Goal: Information Seeking & Learning: Find contact information

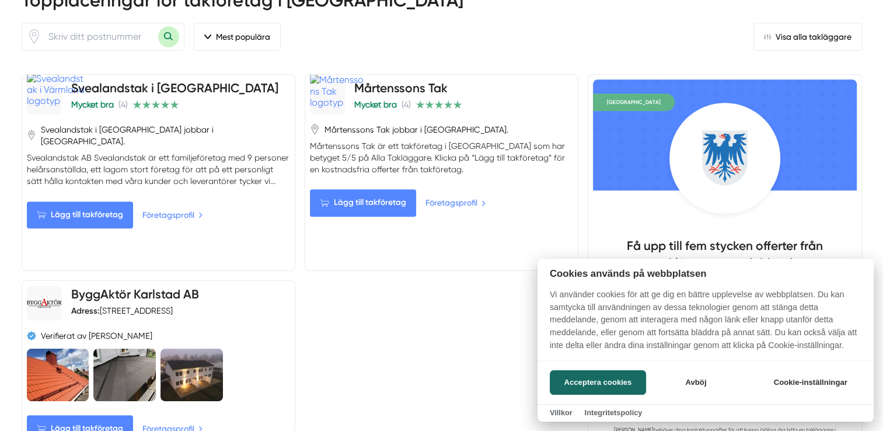
scroll to position [583, 0]
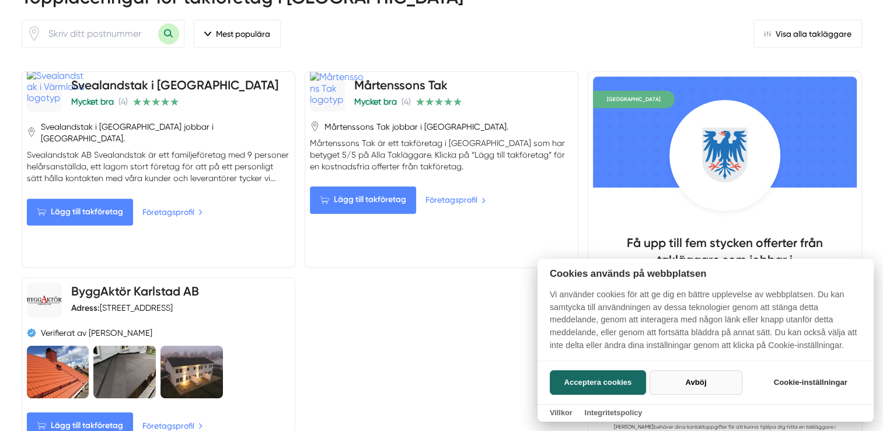
click at [694, 382] on button "Avböj" at bounding box center [695, 382] width 93 height 25
checkbox input "false"
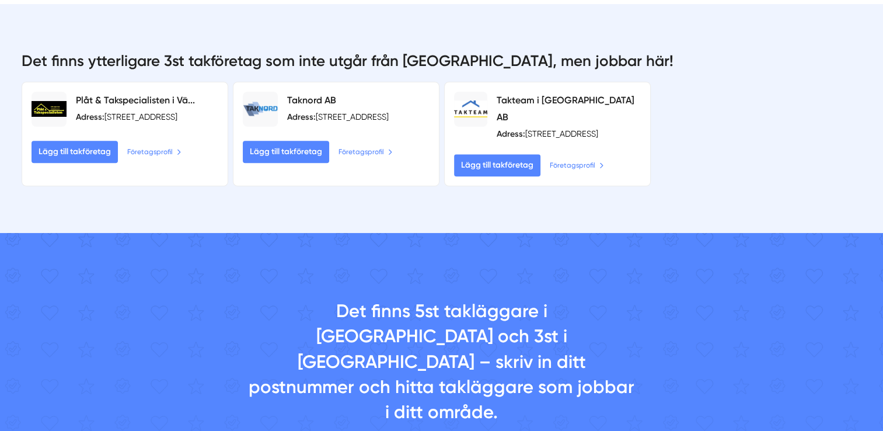
scroll to position [1167, 0]
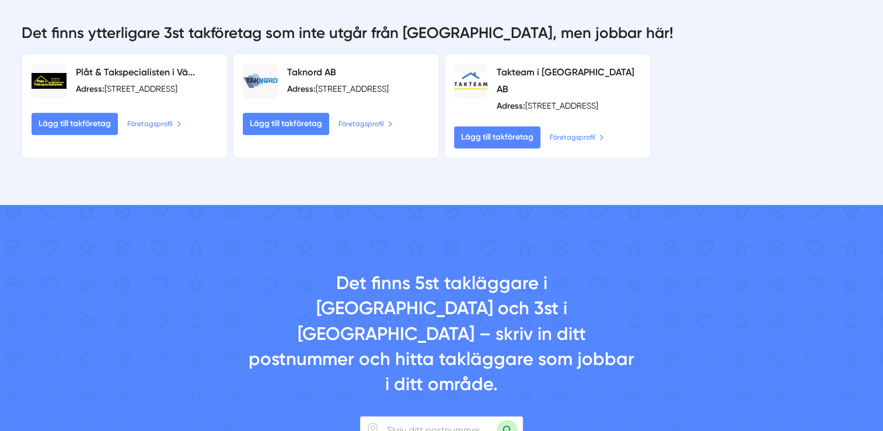
click at [422, 417] on input "number" at bounding box center [438, 430] width 117 height 27
type input "65345"
click at [496, 419] on button "Sök med postnummer" at bounding box center [506, 429] width 21 height 21
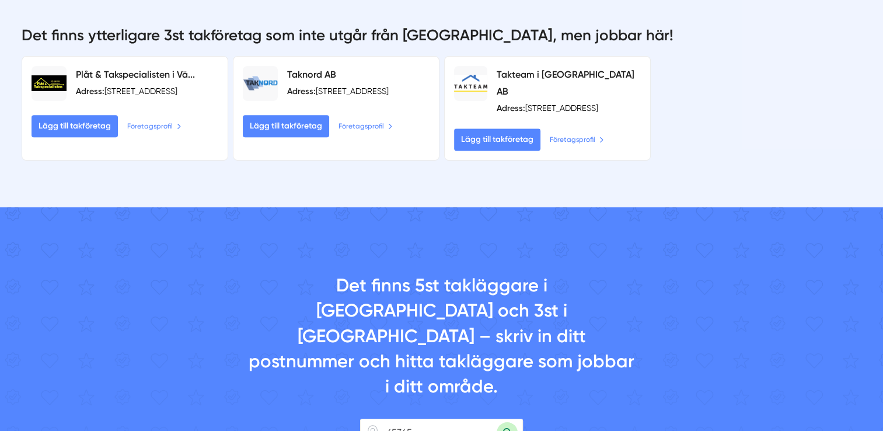
scroll to position [1225, 0]
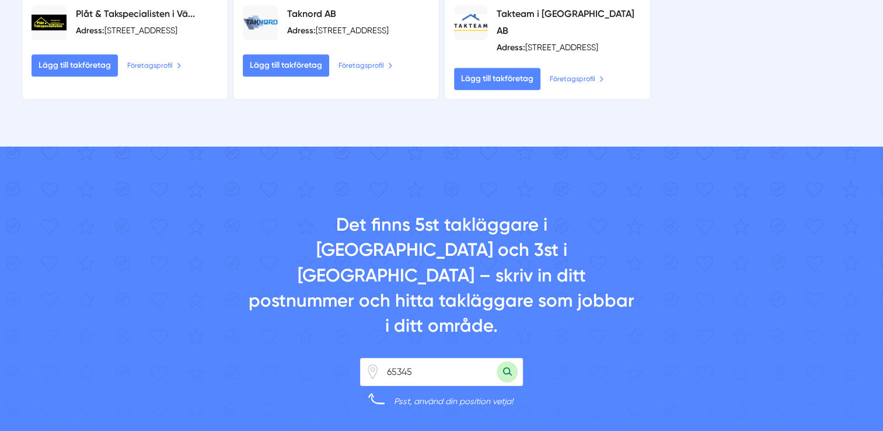
click at [511, 361] on button "Sök med postnummer" at bounding box center [506, 371] width 21 height 21
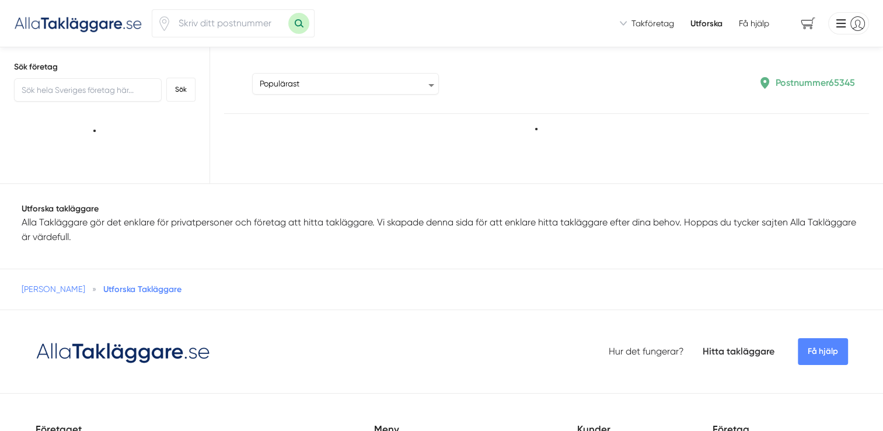
type input "65345"
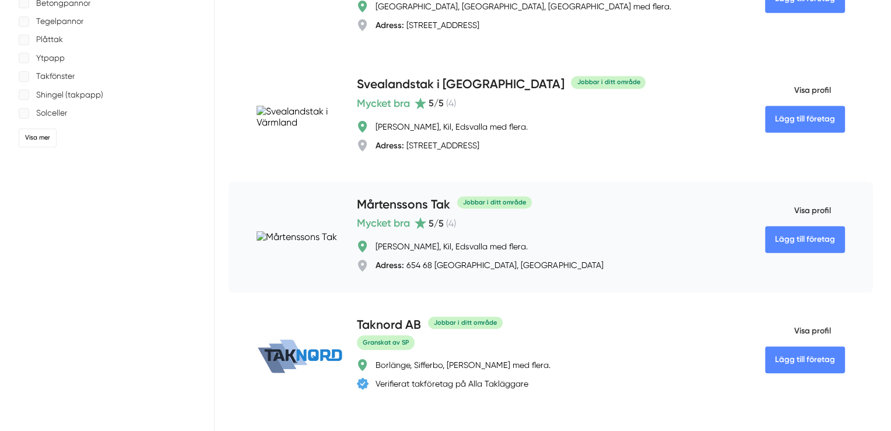
scroll to position [642, 0]
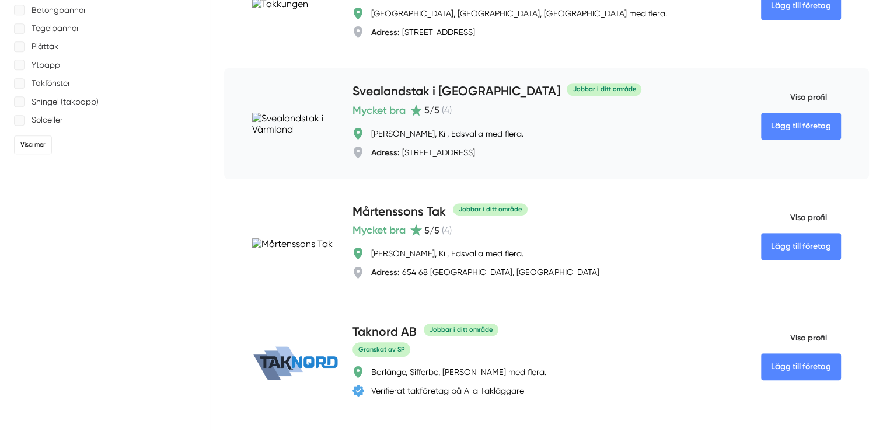
click at [446, 101] on h4 "Svealandstak i [GEOGRAPHIC_DATA]" at bounding box center [455, 91] width 207 height 19
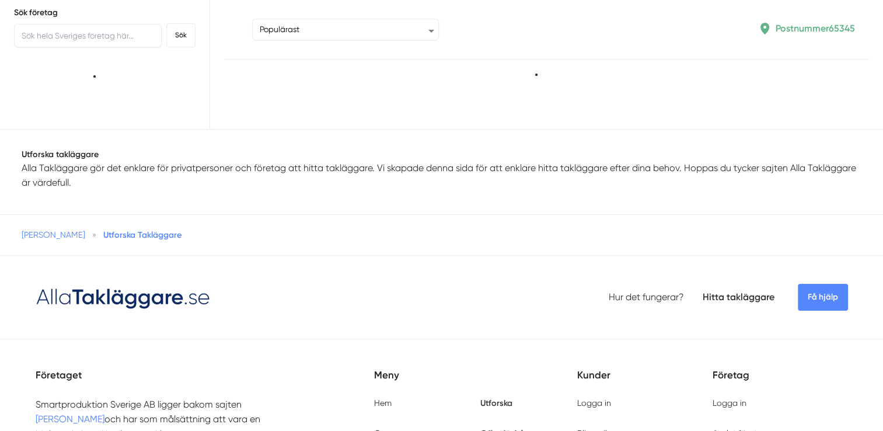
type input "65345"
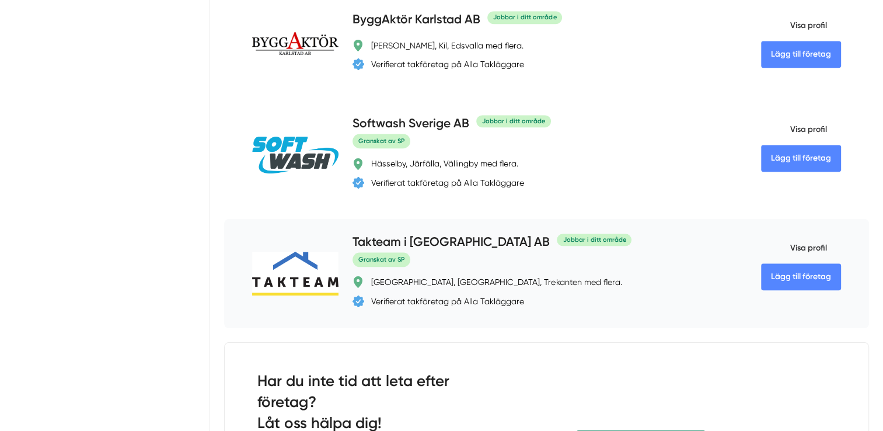
scroll to position [933, 0]
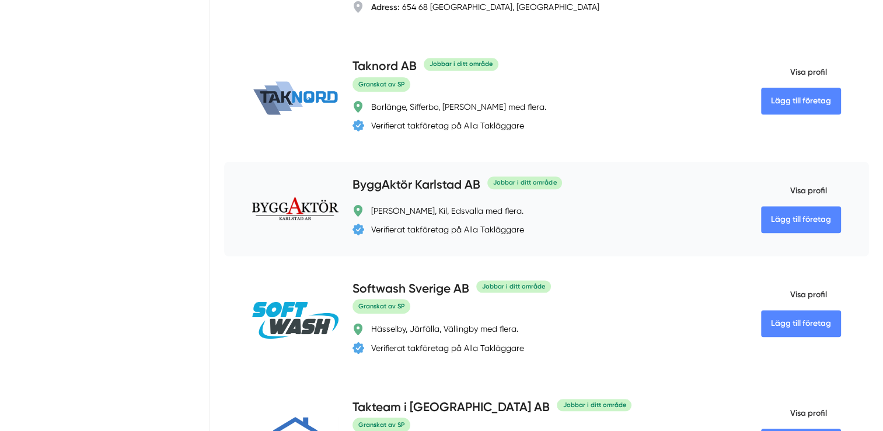
click at [433, 176] on h4 "ByggAktör Karlstad AB" at bounding box center [416, 185] width 128 height 19
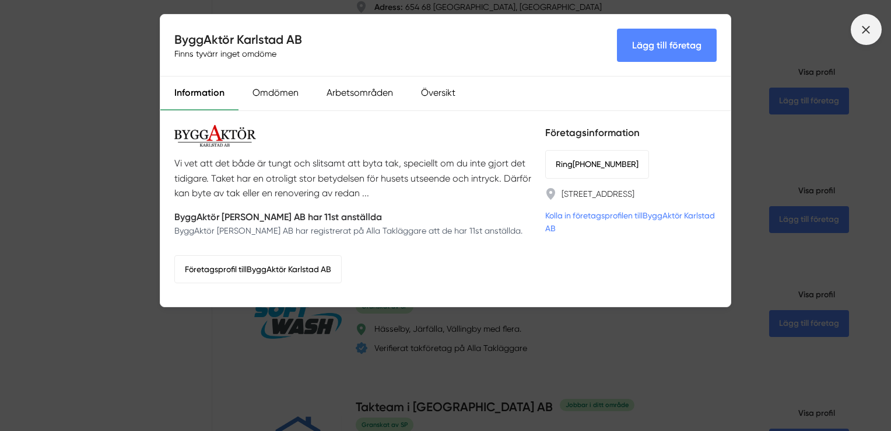
click at [869, 30] on icon at bounding box center [866, 29] width 13 height 13
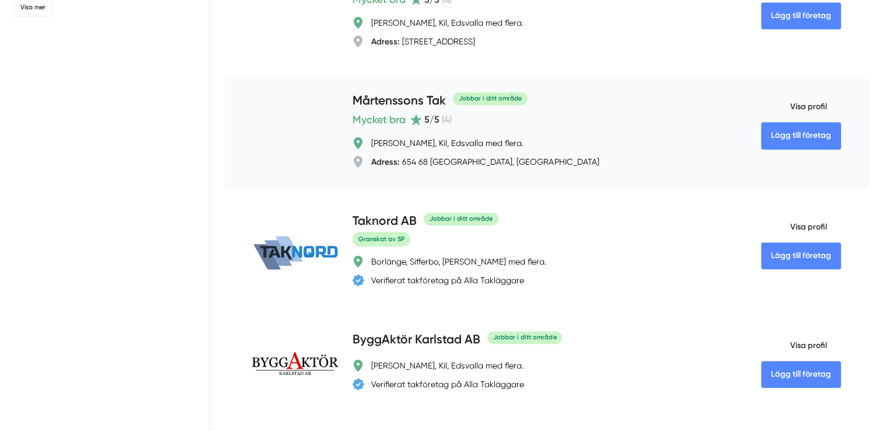
scroll to position [758, 0]
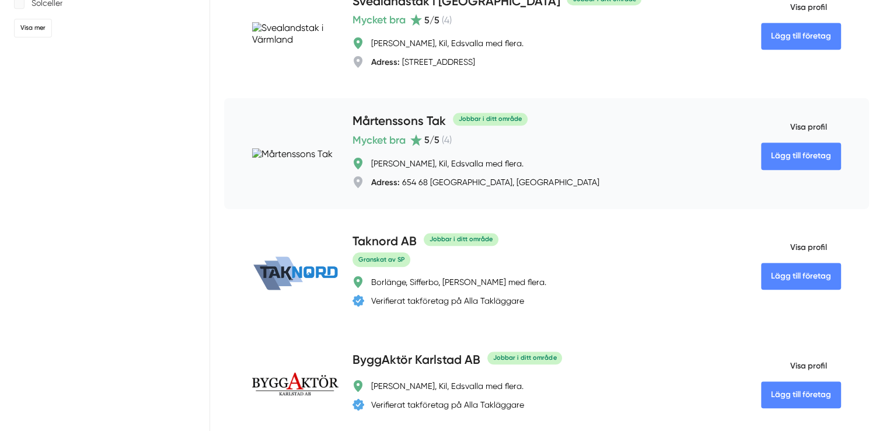
click at [416, 112] on h4 "Mårtenssons Tak" at bounding box center [398, 121] width 93 height 19
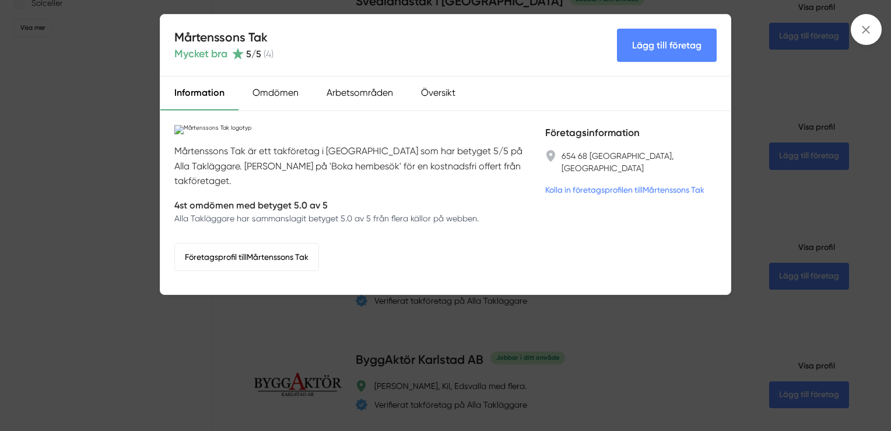
click at [602, 183] on link "Kolla in företagsprofilen till Mårtenssons Tak" at bounding box center [625, 189] width 159 height 13
click at [861, 33] on icon at bounding box center [866, 29] width 13 height 13
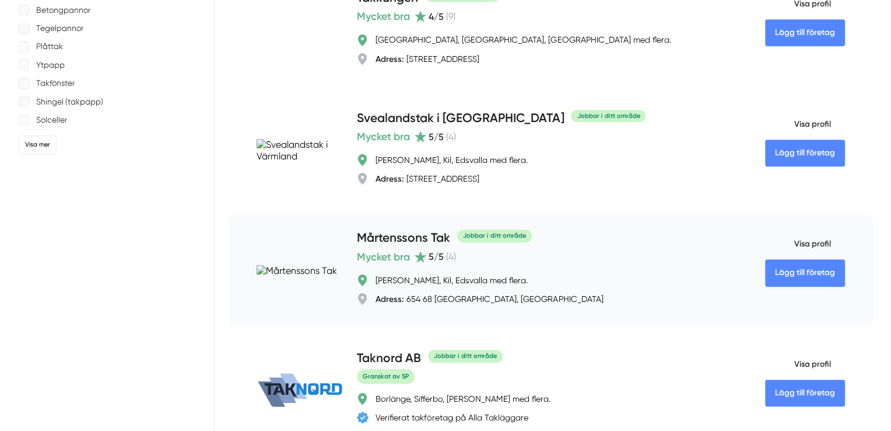
scroll to position [583, 0]
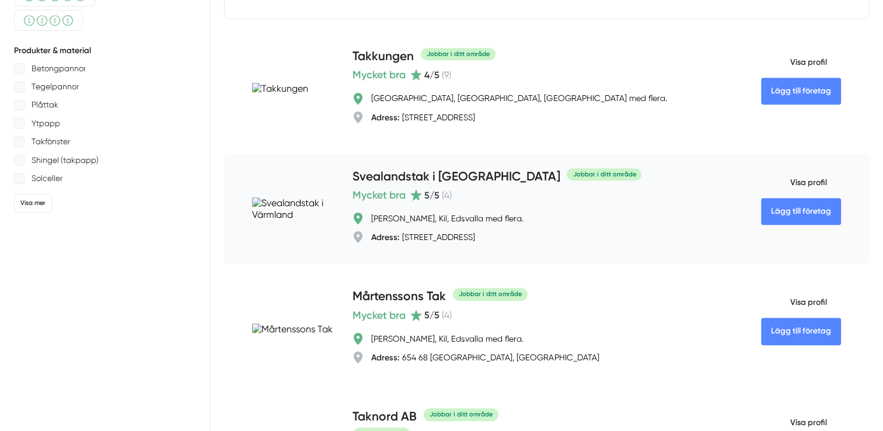
click at [421, 167] on h4 "Svealandstak i [GEOGRAPHIC_DATA]" at bounding box center [455, 176] width 207 height 19
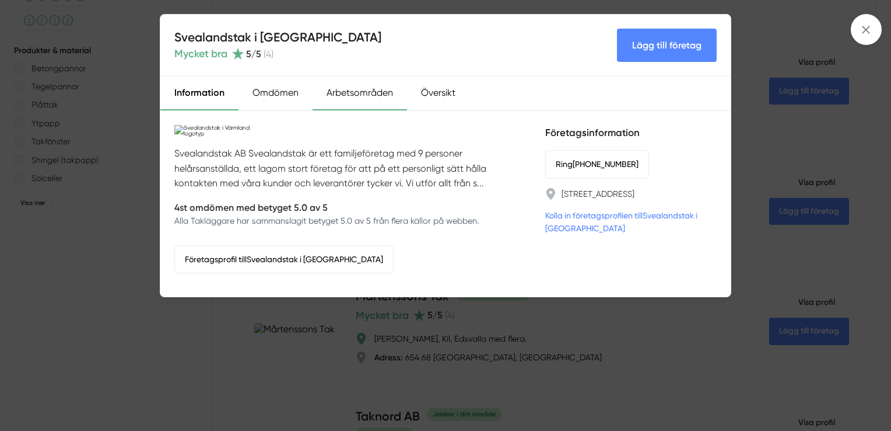
click at [349, 90] on div "Arbetsområden" at bounding box center [360, 93] width 95 height 34
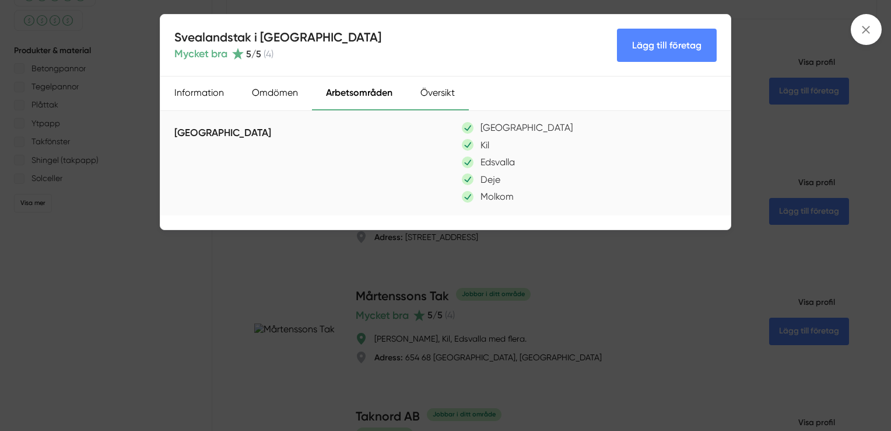
click at [423, 91] on div "Översikt" at bounding box center [438, 93] width 62 height 34
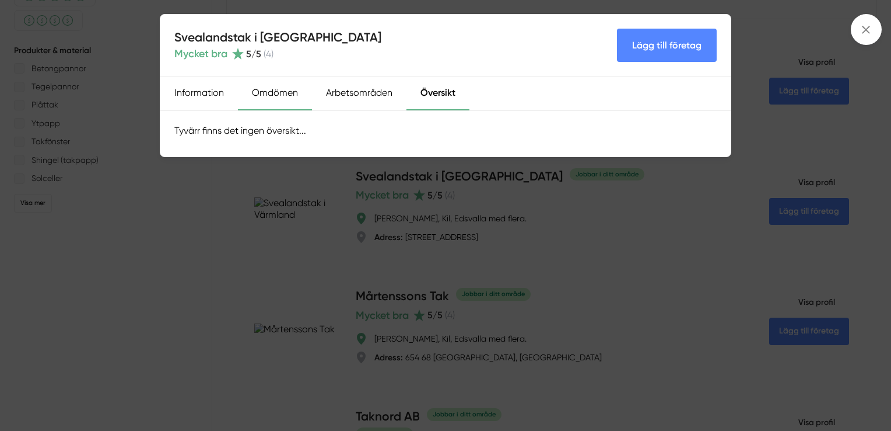
click at [270, 94] on div "Omdömen" at bounding box center [275, 93] width 74 height 34
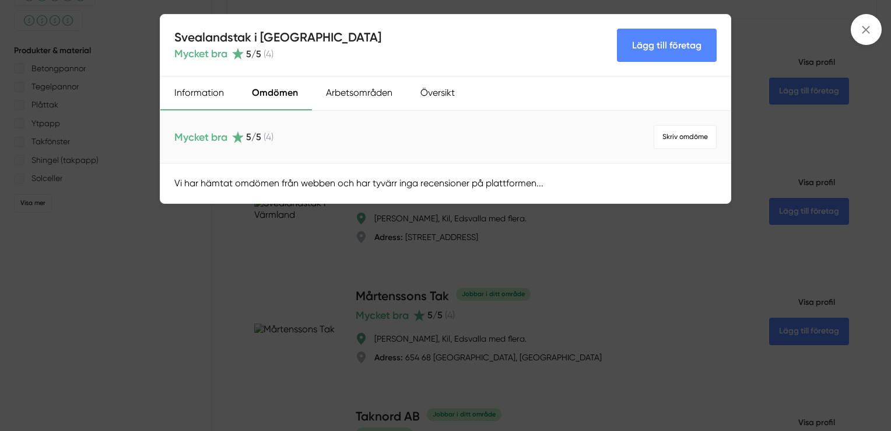
click at [212, 93] on div "Information" at bounding box center [199, 93] width 78 height 34
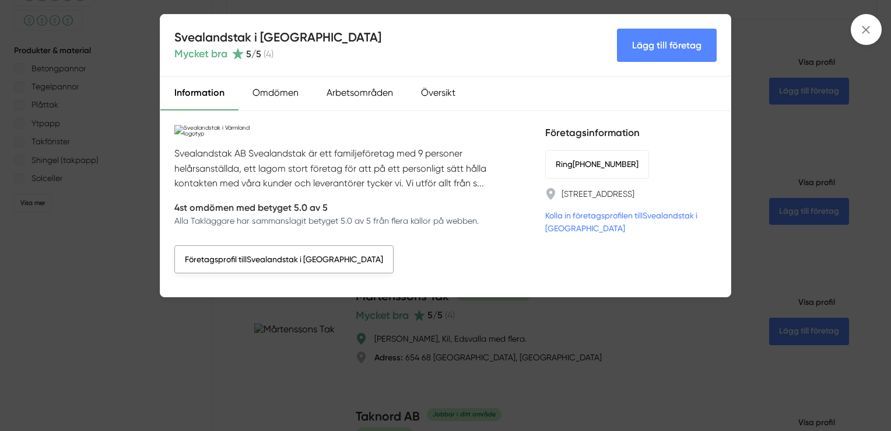
click at [282, 259] on link "Företagsprofil till Svealandstak i Värmland" at bounding box center [283, 259] width 219 height 28
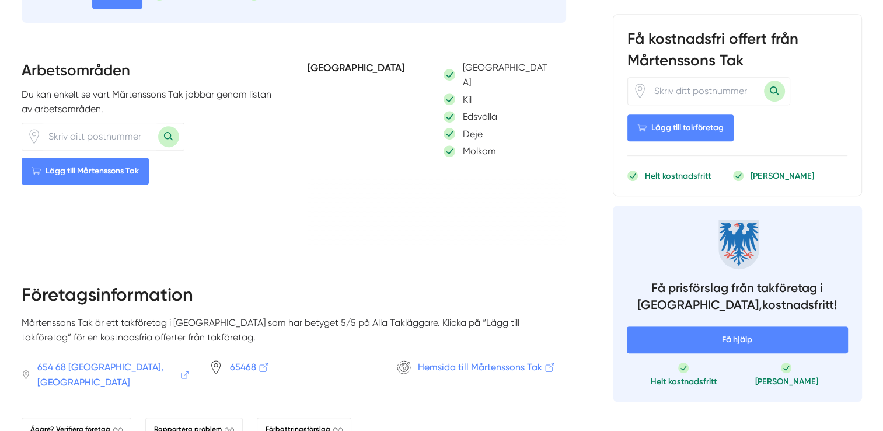
scroll to position [700, 0]
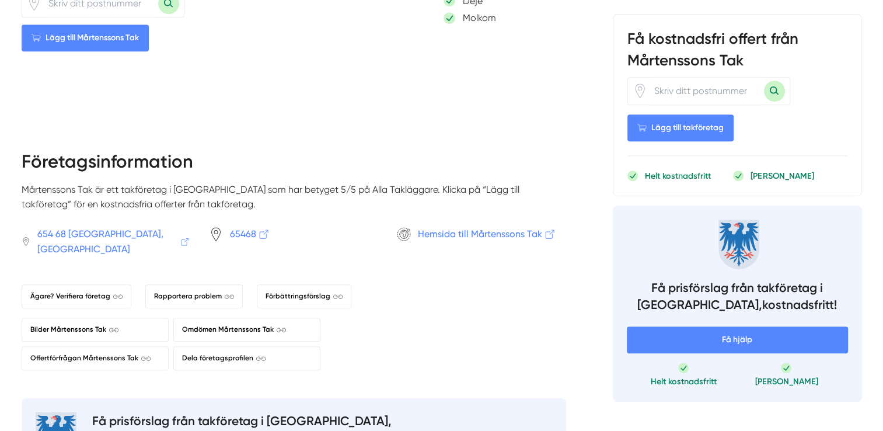
click at [466, 226] on span "Hemsida till Mårtenssons Tak" at bounding box center [487, 233] width 138 height 15
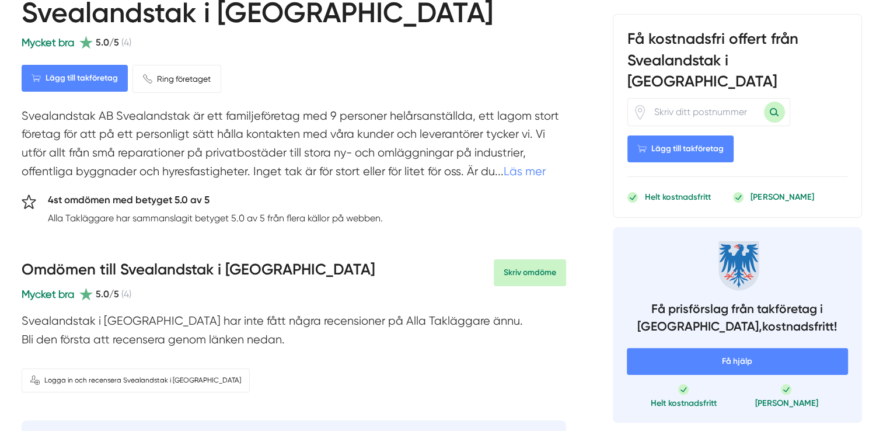
scroll to position [117, 0]
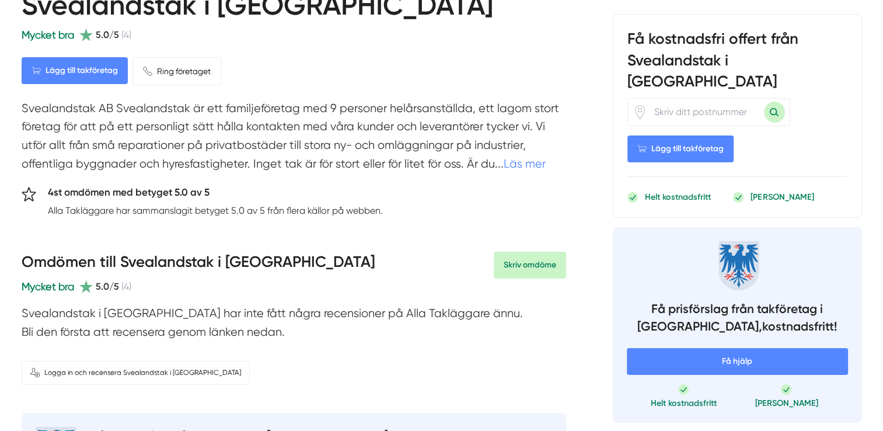
click at [522, 163] on link "Läs mer" at bounding box center [525, 163] width 42 height 13
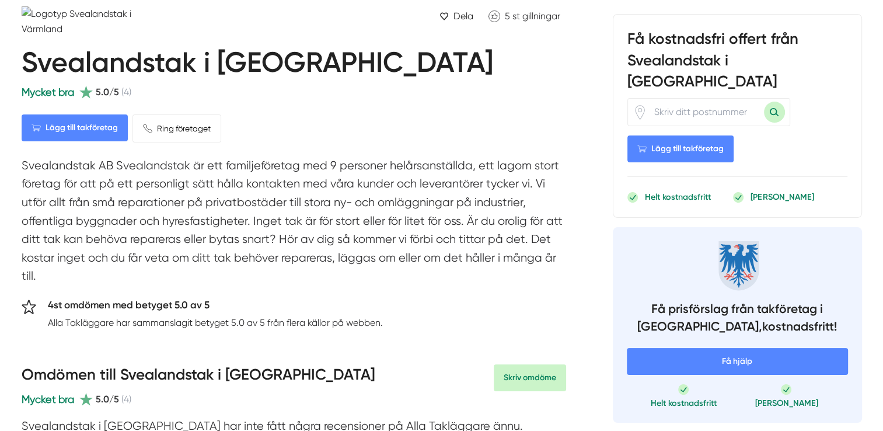
scroll to position [58, 0]
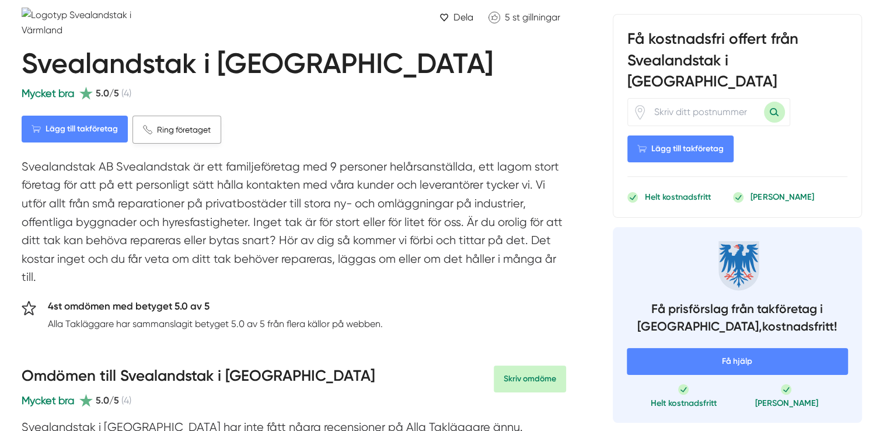
click at [194, 128] on span "Ring företaget" at bounding box center [184, 129] width 54 height 13
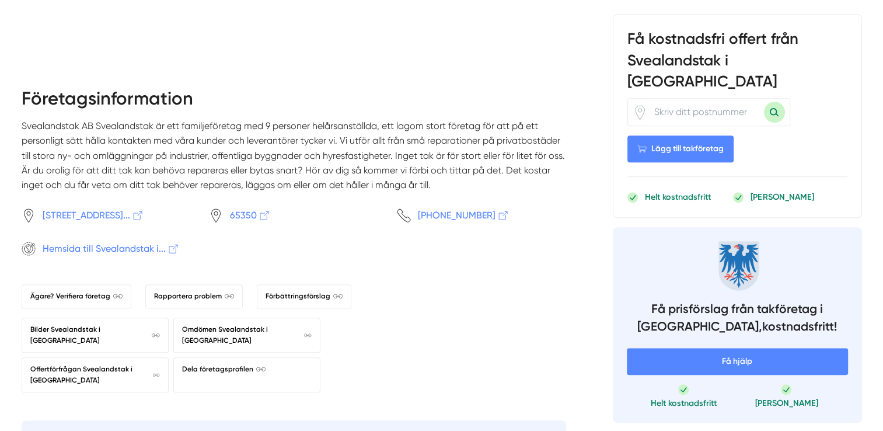
scroll to position [875, 0]
